Goal: Information Seeking & Learning: Learn about a topic

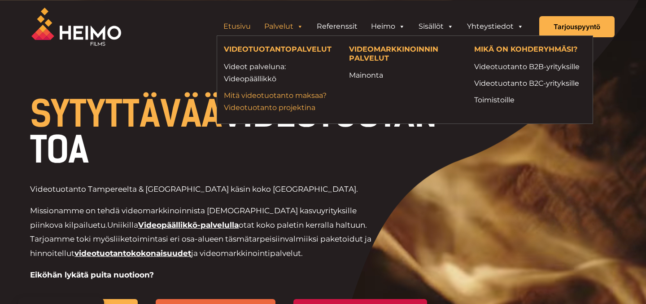
click at [278, 98] on link "Mitä videotuotanto maksaa? Videotuotanto projektina" at bounding box center [280, 101] width 112 height 24
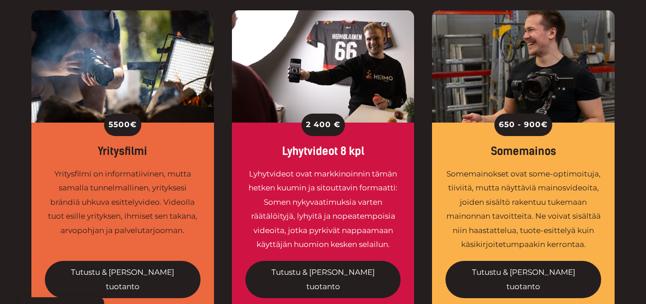
scroll to position [726, 0]
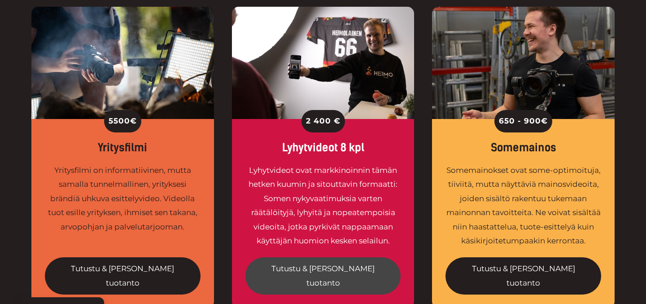
click at [343, 257] on link "Tutustu & tilaa tuotanto" at bounding box center [323, 275] width 156 height 37
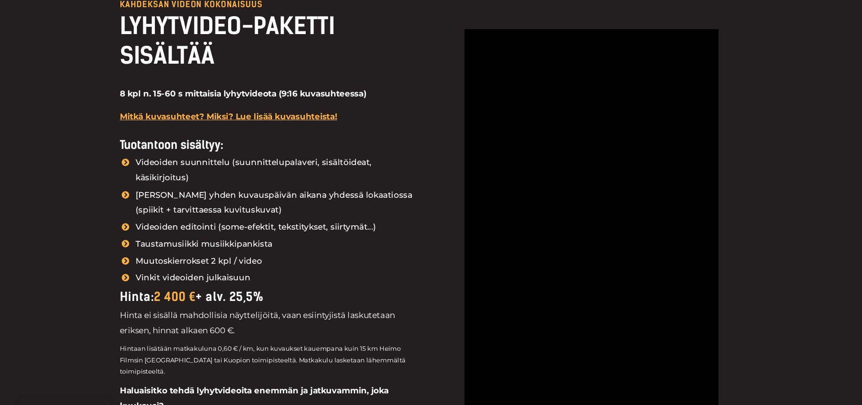
scroll to position [1025, 0]
